Goal: Information Seeking & Learning: Check status

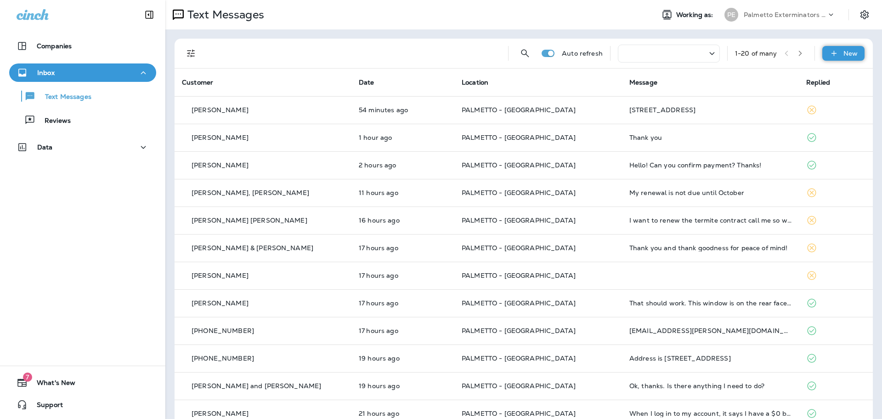
click at [844, 56] on p "New" at bounding box center [851, 53] width 14 height 7
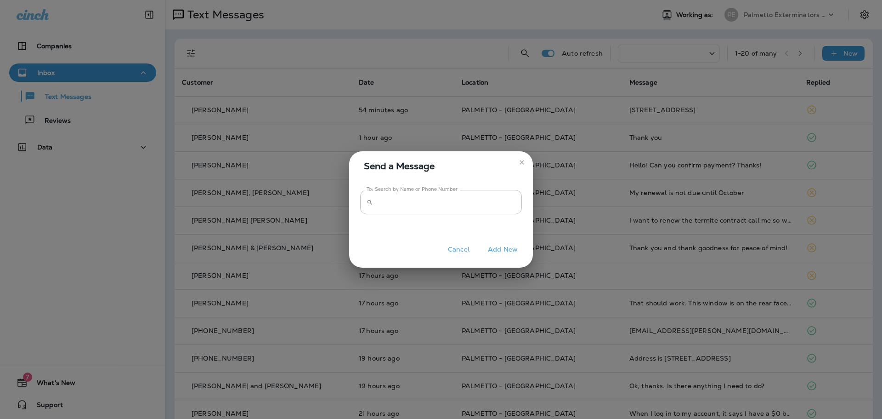
click at [523, 160] on icon "close" at bounding box center [521, 162] width 7 height 7
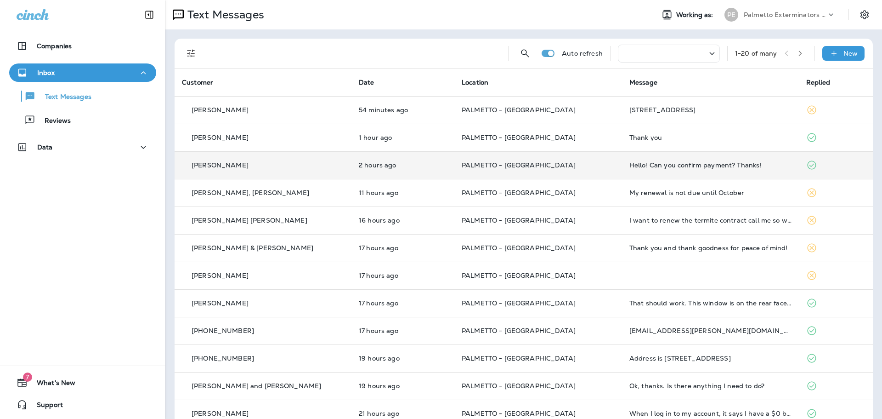
click at [565, 165] on p "PALMETTO - [GEOGRAPHIC_DATA]" at bounding box center [538, 164] width 153 height 7
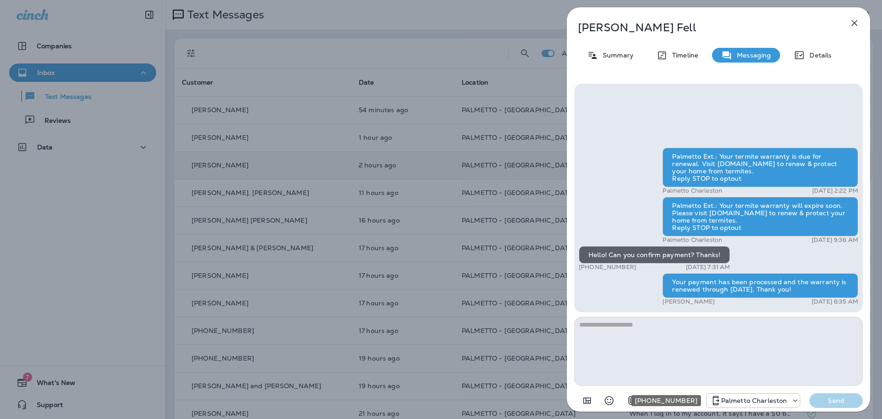
click at [758, 401] on p "Palmetto Charleston" at bounding box center [754, 400] width 66 height 7
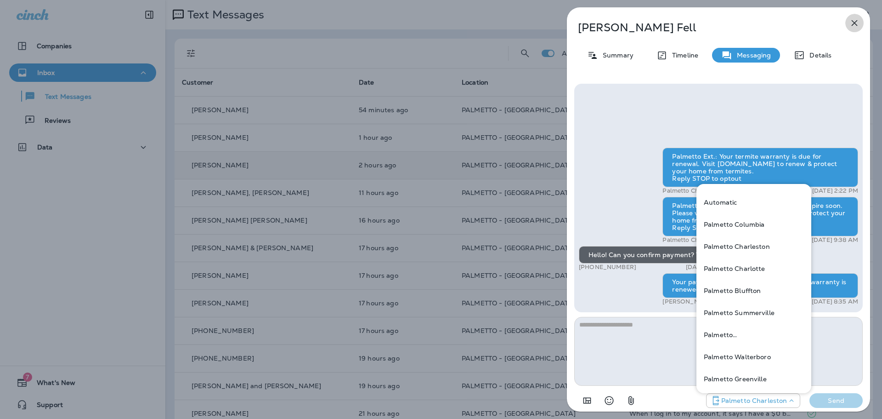
click at [850, 24] on icon "button" at bounding box center [854, 22] width 11 height 11
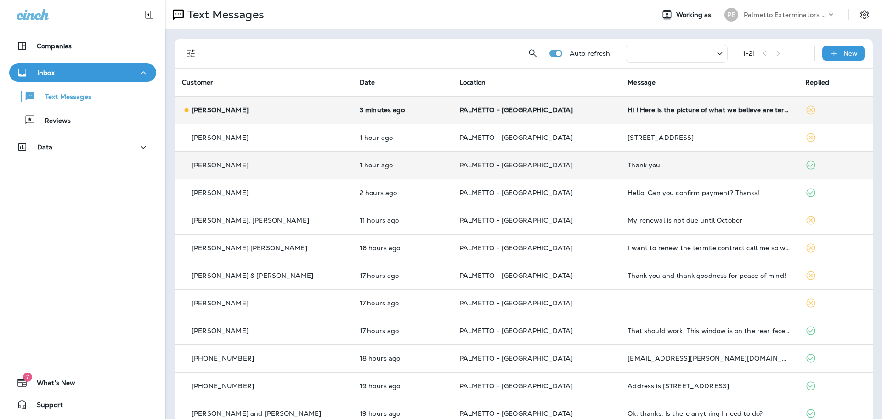
click at [668, 108] on div "Hi ! Here is the picture of what we believe are termites. Please tell me how to…" at bounding box center [709, 109] width 163 height 7
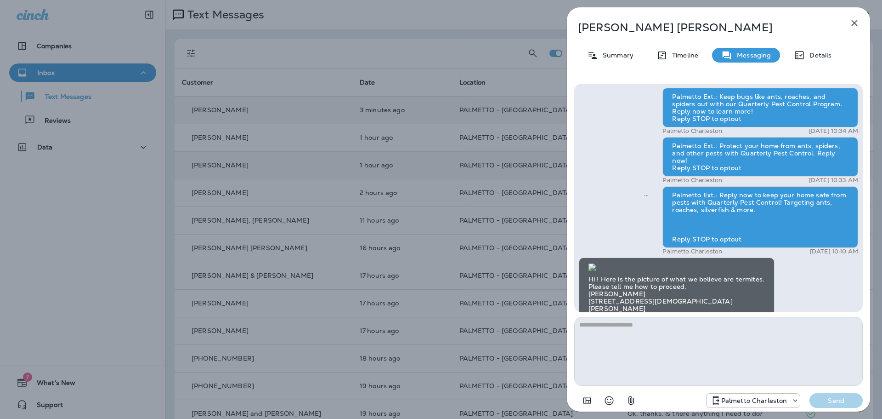
scroll to position [-92, 0]
click at [596, 263] on img at bounding box center [592, 266] width 7 height 7
click at [854, 28] on icon "button" at bounding box center [854, 22] width 11 height 11
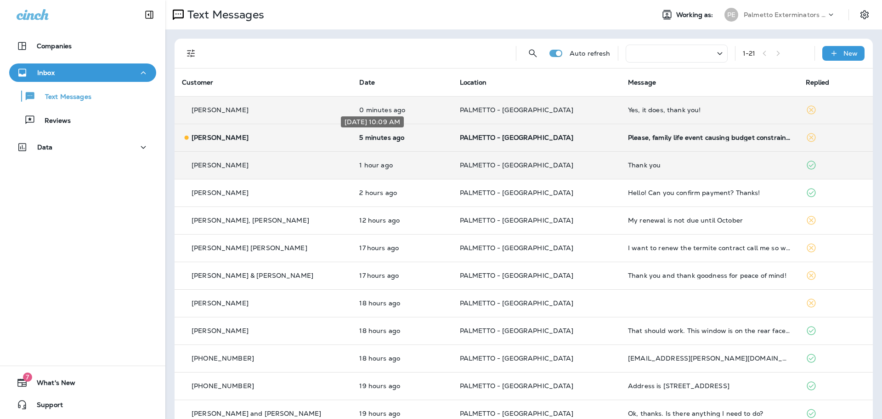
click at [421, 139] on p "5 minutes ago" at bounding box center [401, 137] width 85 height 7
